Goal: Task Accomplishment & Management: Manage account settings

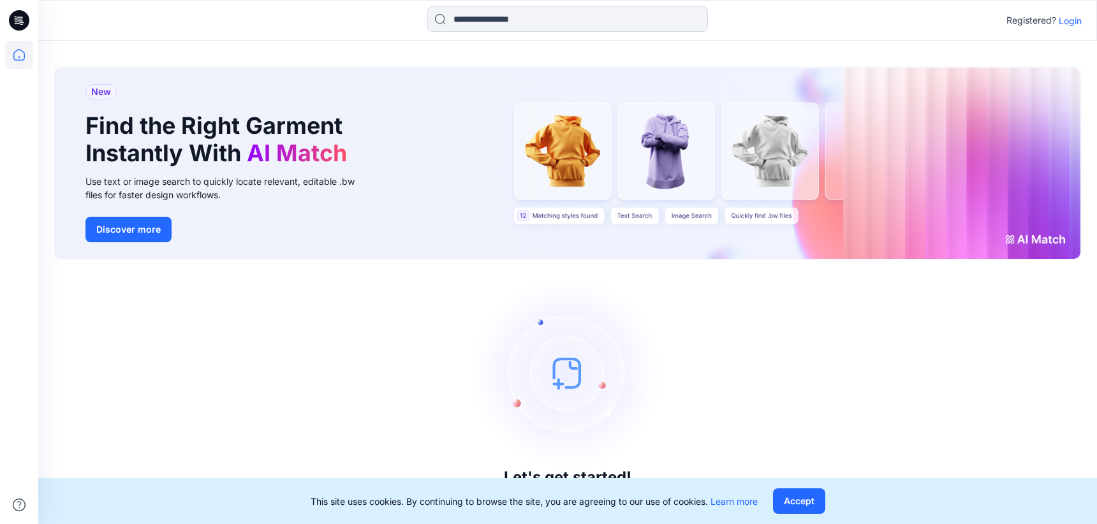
click at [1072, 17] on p "Login" at bounding box center [1070, 20] width 23 height 13
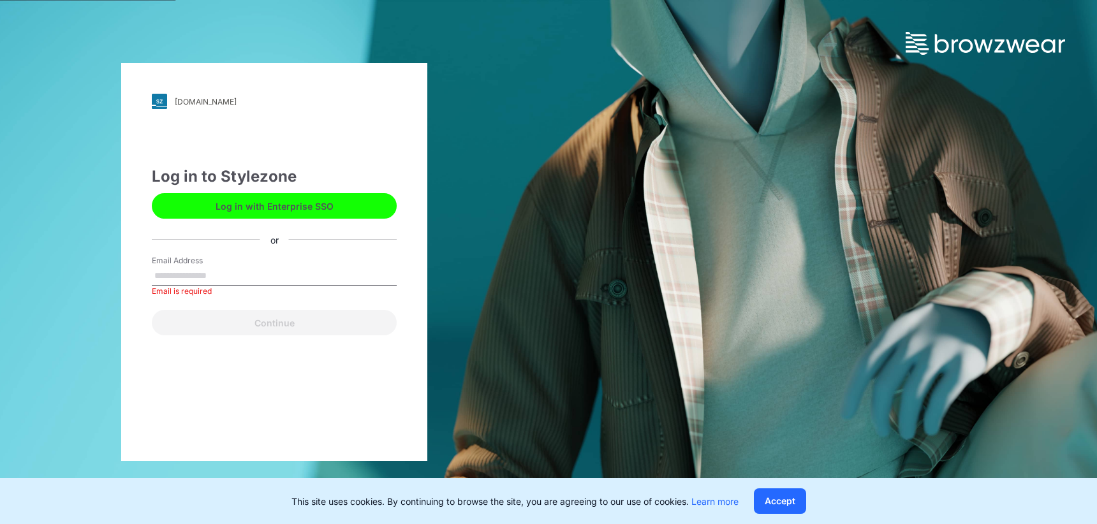
click at [313, 204] on button "Log in with Enterprise SSO" at bounding box center [274, 206] width 245 height 26
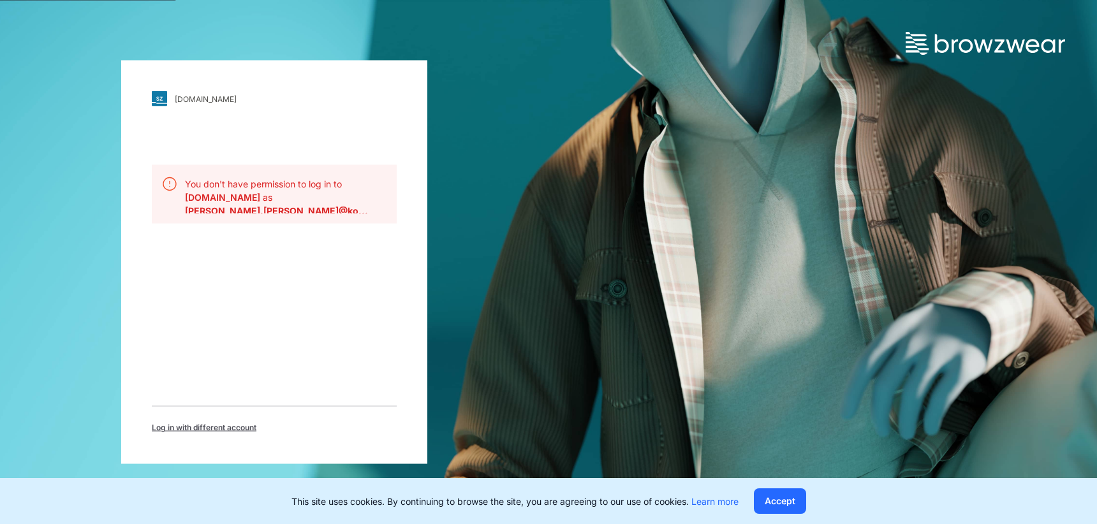
click at [204, 428] on span "Log in with different account" at bounding box center [204, 427] width 105 height 11
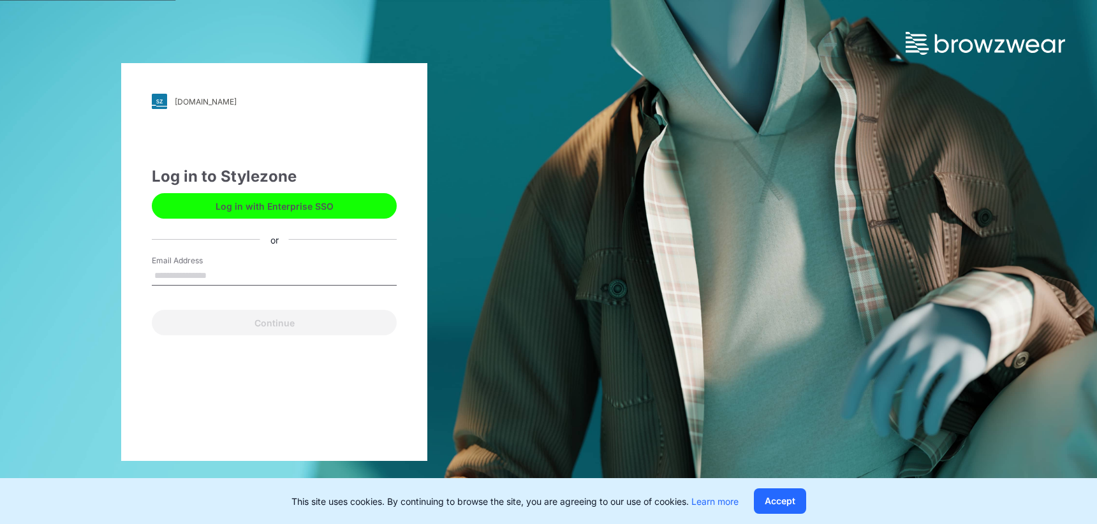
click at [216, 272] on input "Email Address" at bounding box center [274, 276] width 245 height 19
type input "**********"
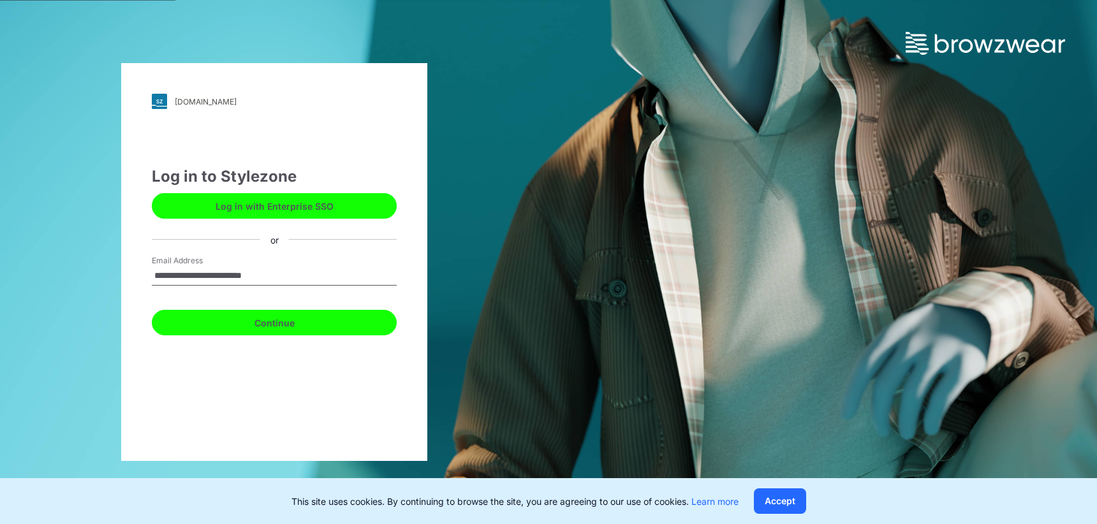
click at [267, 323] on button "Continue" at bounding box center [274, 323] width 245 height 26
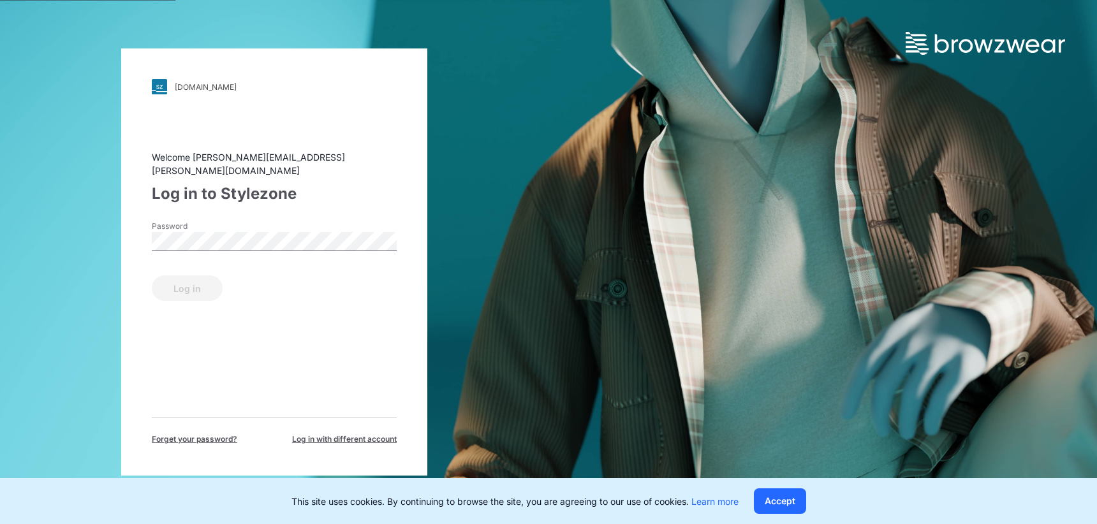
click at [205, 434] on span "Forget your password?" at bounding box center [194, 439] width 85 height 11
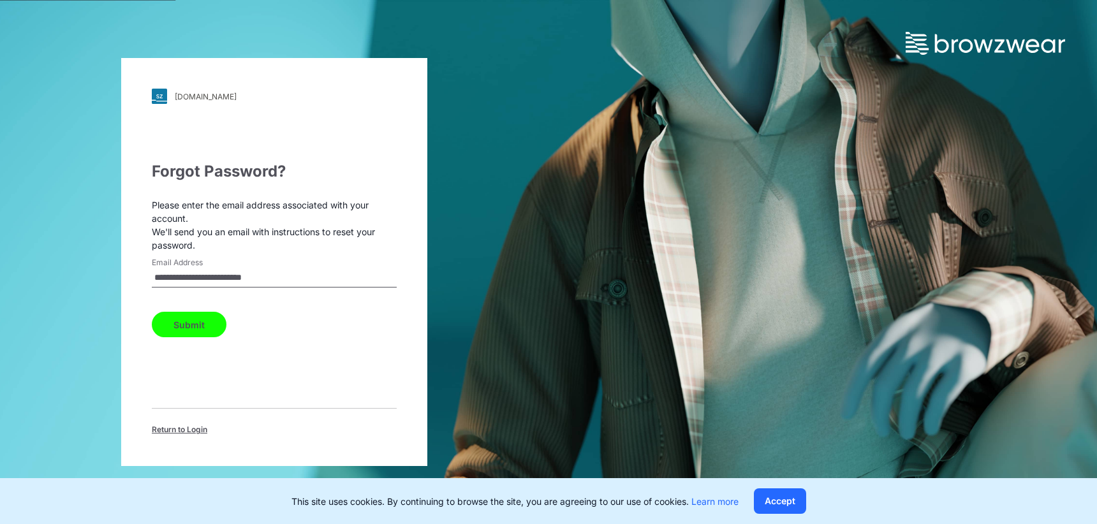
click at [197, 322] on button "Submit" at bounding box center [189, 325] width 75 height 26
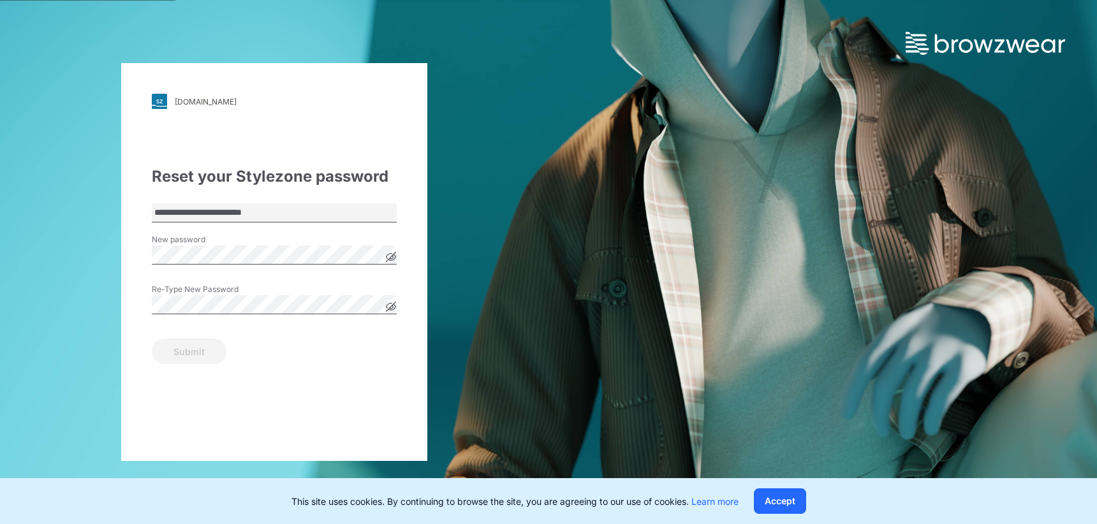
click at [205, 103] on div "[DOMAIN_NAME]" at bounding box center [206, 102] width 62 height 10
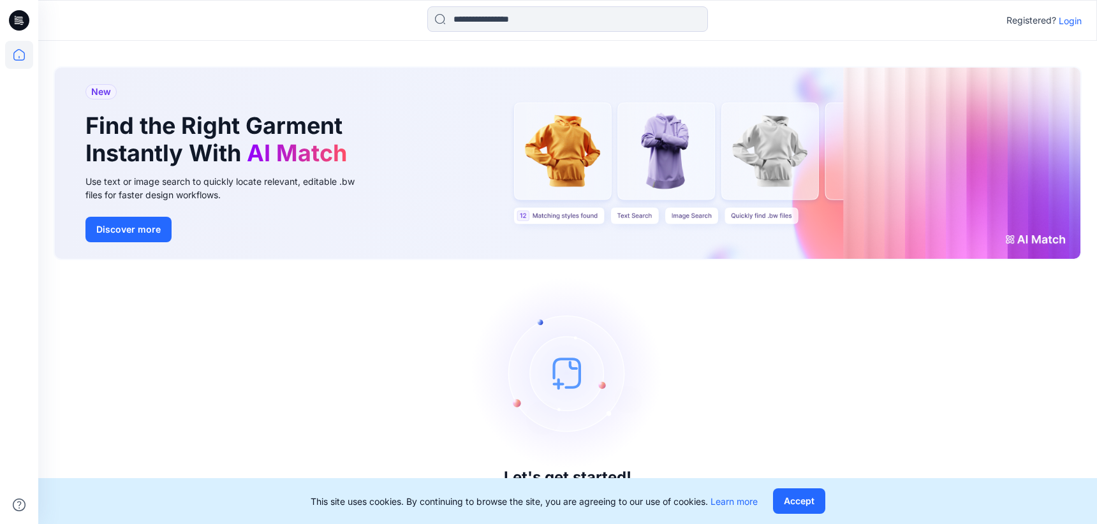
click at [1063, 19] on p "Login" at bounding box center [1070, 20] width 23 height 13
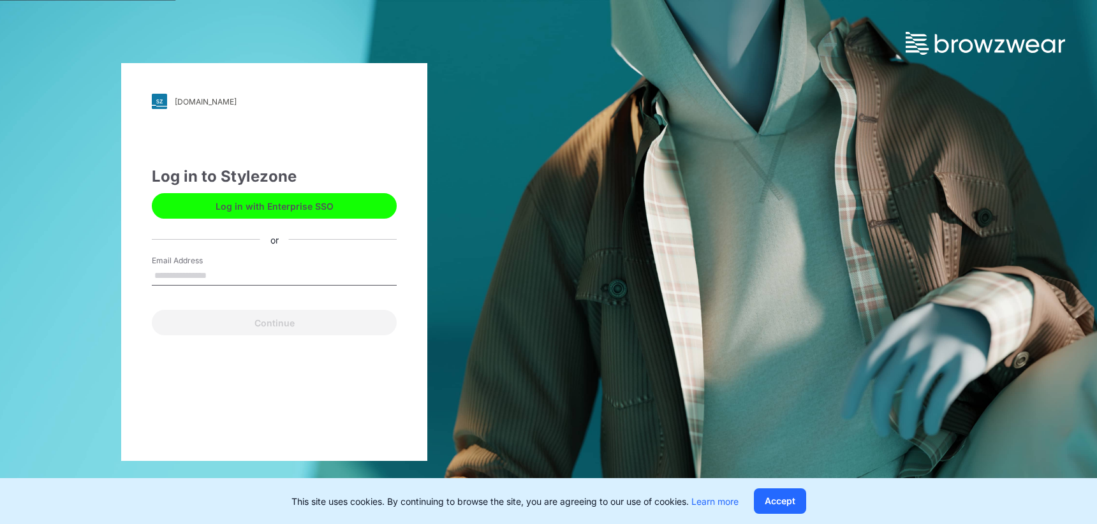
click at [223, 275] on input "Email Address" at bounding box center [274, 276] width 245 height 19
type input "**********"
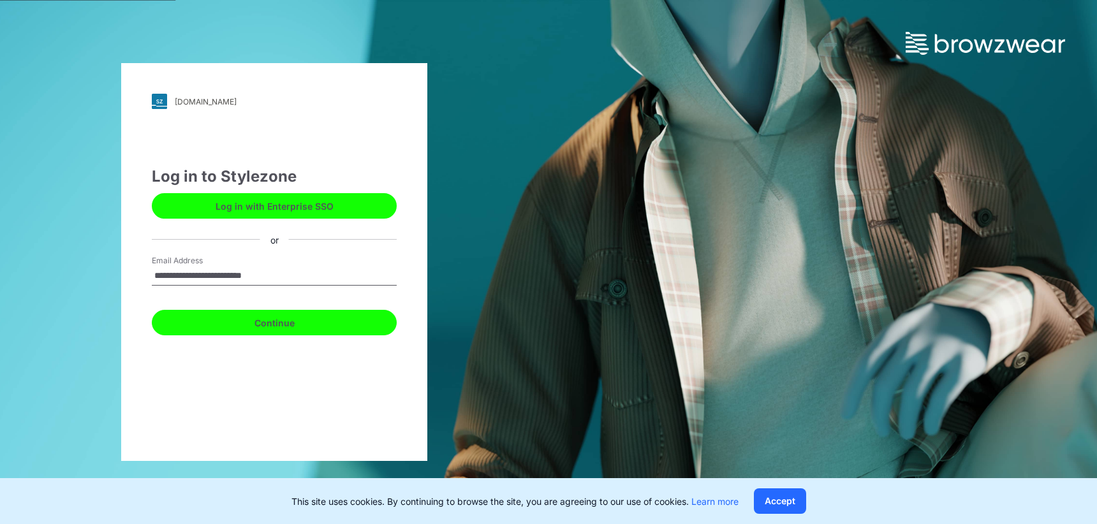
click at [258, 327] on button "Continue" at bounding box center [274, 323] width 245 height 26
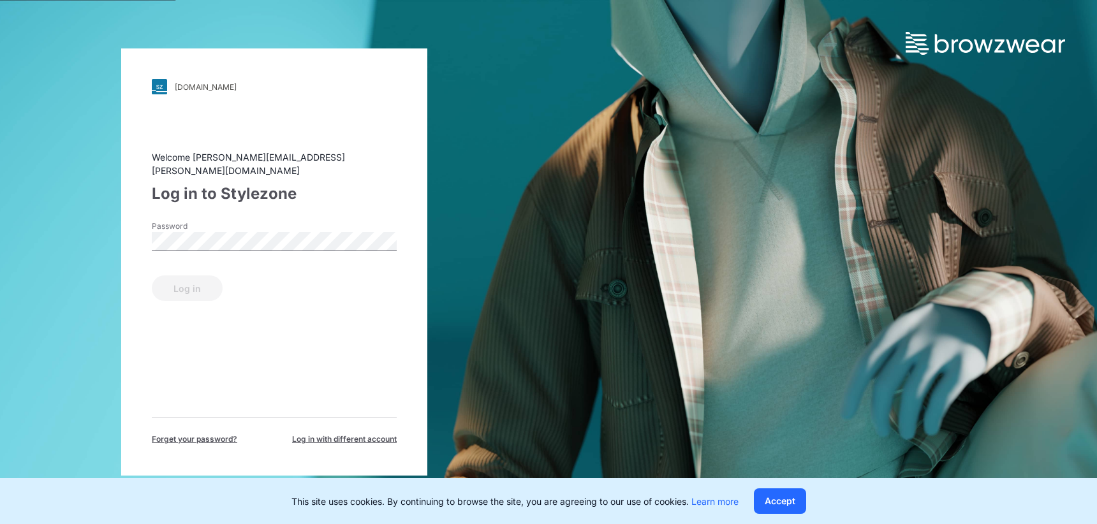
click at [248, 222] on div "Password" at bounding box center [274, 240] width 245 height 38
click at [187, 280] on button "Log in" at bounding box center [187, 289] width 71 height 26
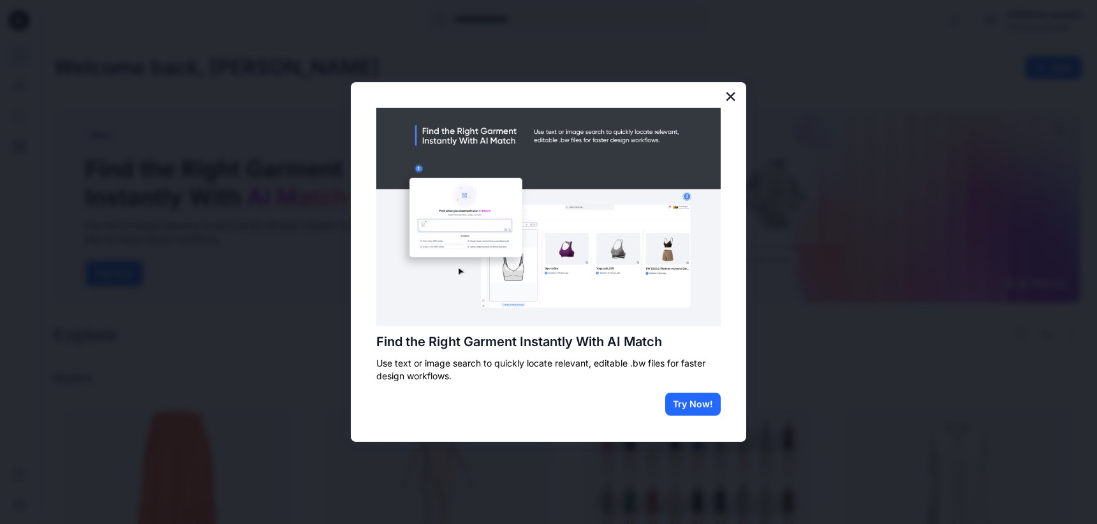
click at [732, 98] on button "×" at bounding box center [731, 96] width 12 height 20
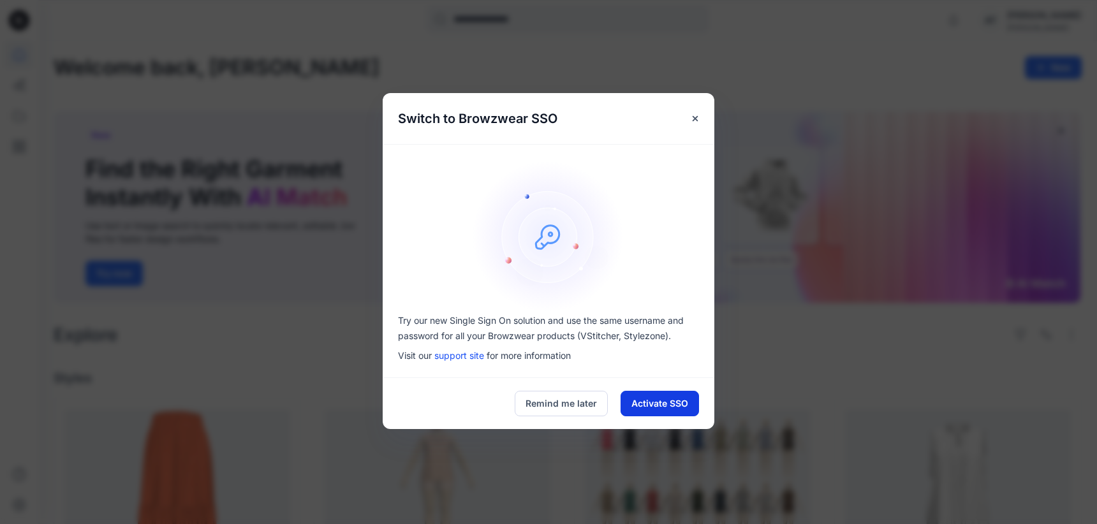
click at [660, 401] on button "Activate SSO" at bounding box center [660, 404] width 78 height 26
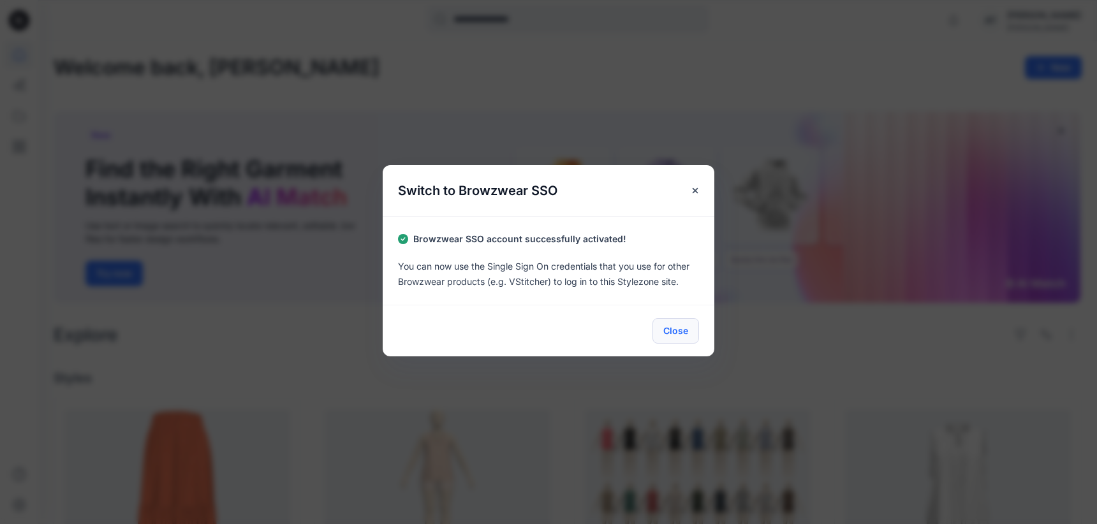
click at [672, 326] on button "Close" at bounding box center [676, 331] width 47 height 26
